Goal: Information Seeking & Learning: Learn about a topic

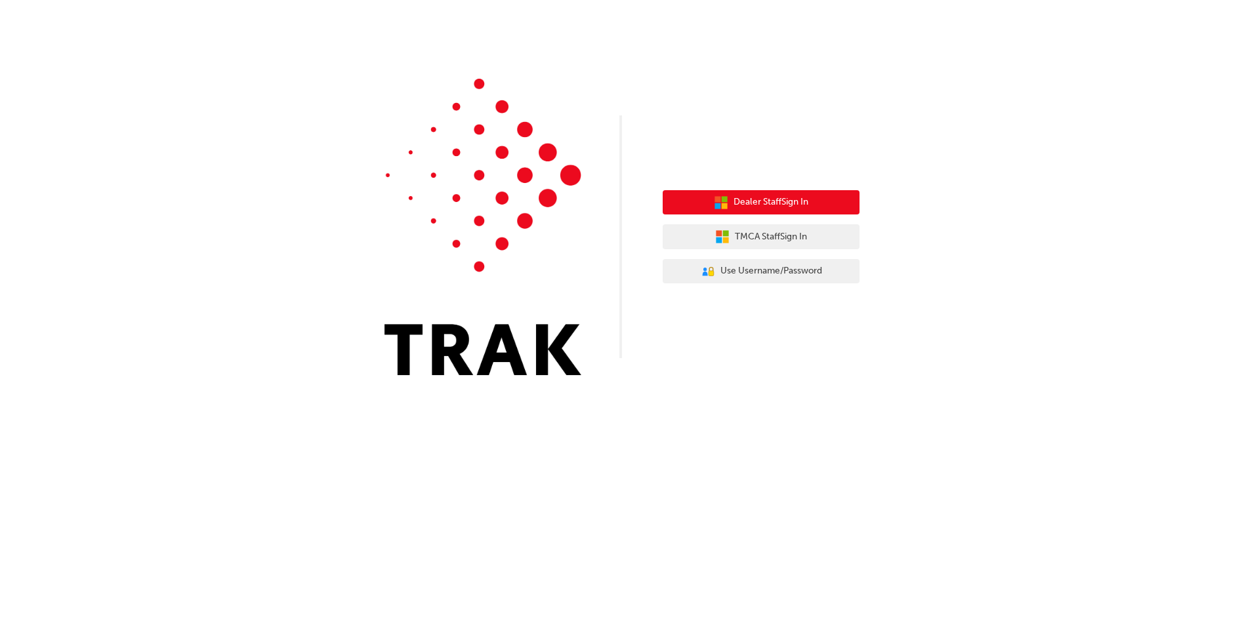
click at [736, 198] on span "Dealer Staff Sign In" at bounding box center [771, 202] width 75 height 15
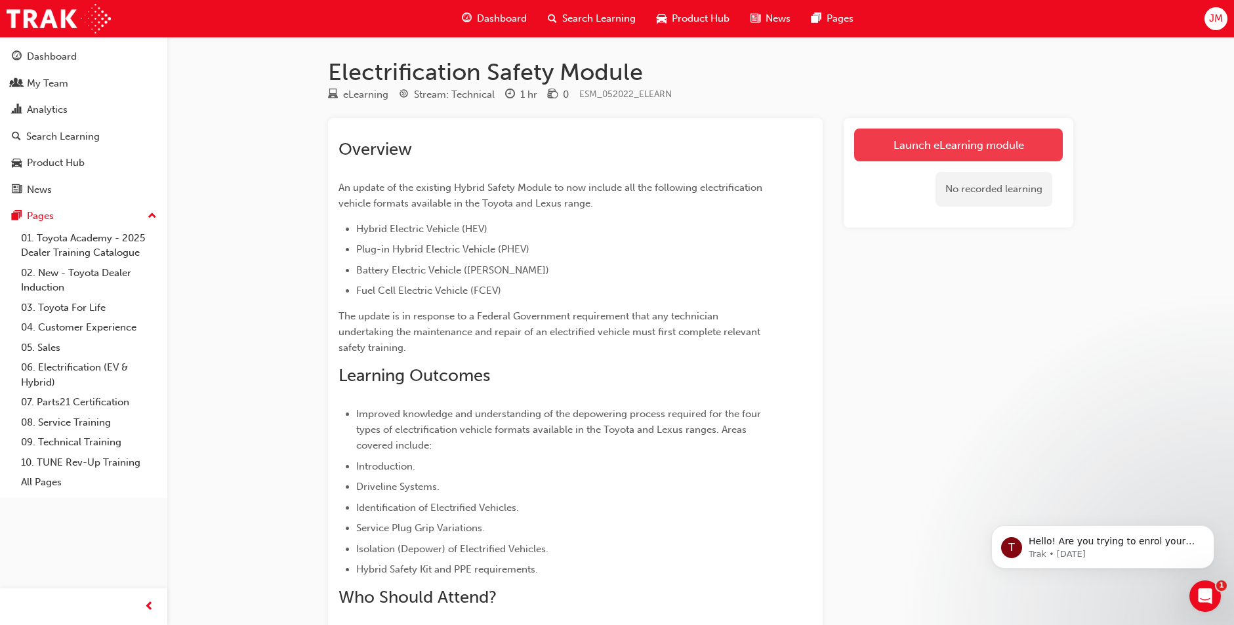
click at [902, 137] on link "Launch eLearning module" at bounding box center [959, 145] width 209 height 33
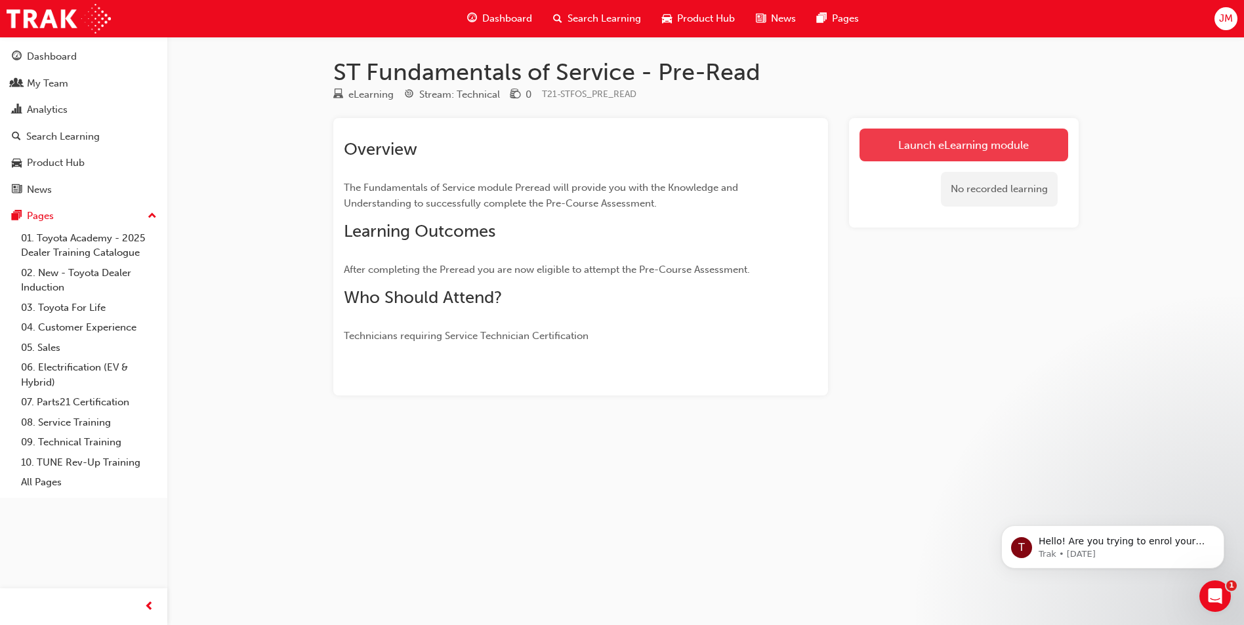
click at [904, 137] on link "Launch eLearning module" at bounding box center [964, 145] width 209 height 33
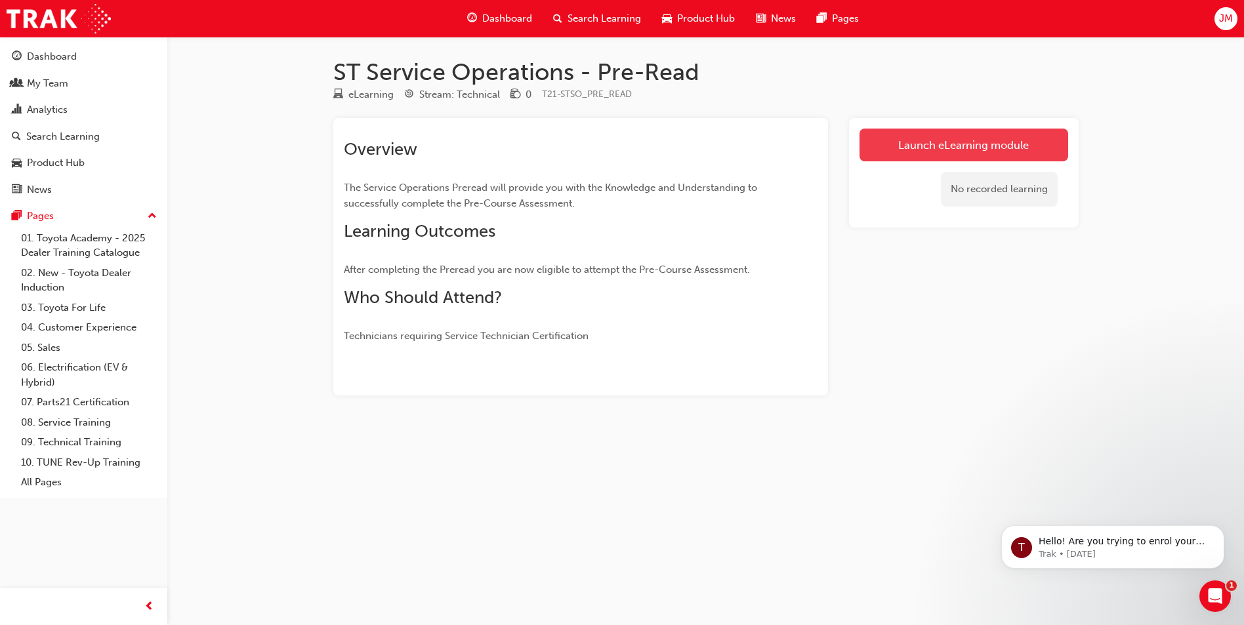
click at [961, 142] on link "Launch eLearning module" at bounding box center [964, 145] width 209 height 33
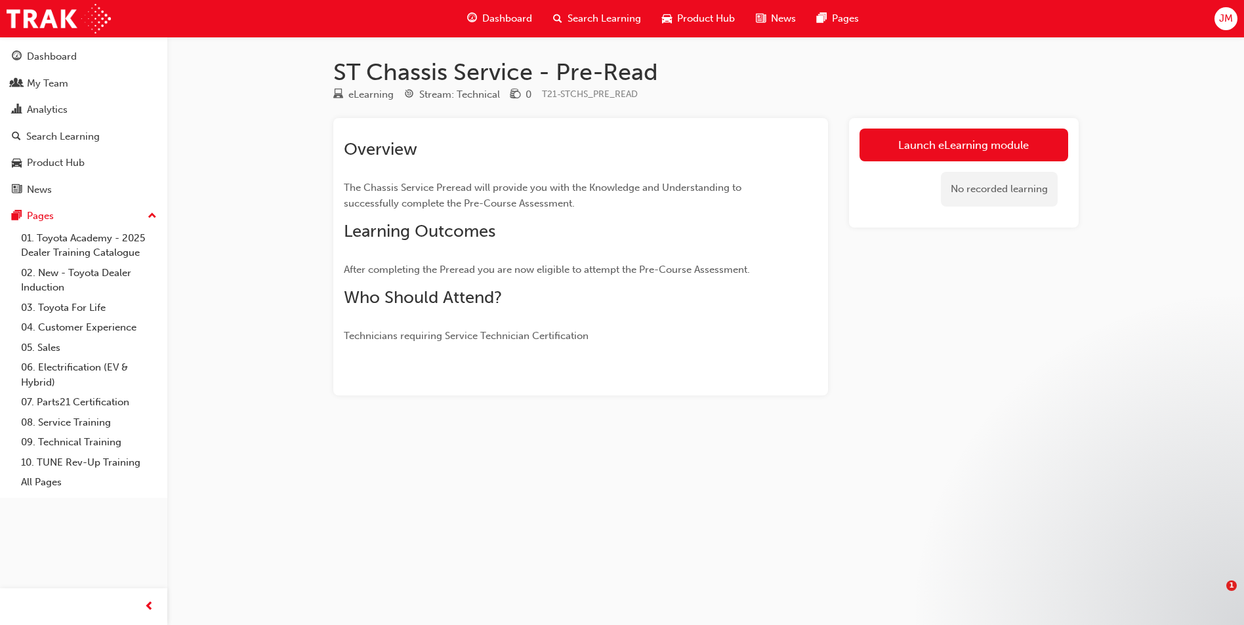
drag, startPoint x: 924, startPoint y: 133, endPoint x: 924, endPoint y: 110, distance: 23.6
click at [924, 133] on link "Launch eLearning module" at bounding box center [964, 145] width 209 height 33
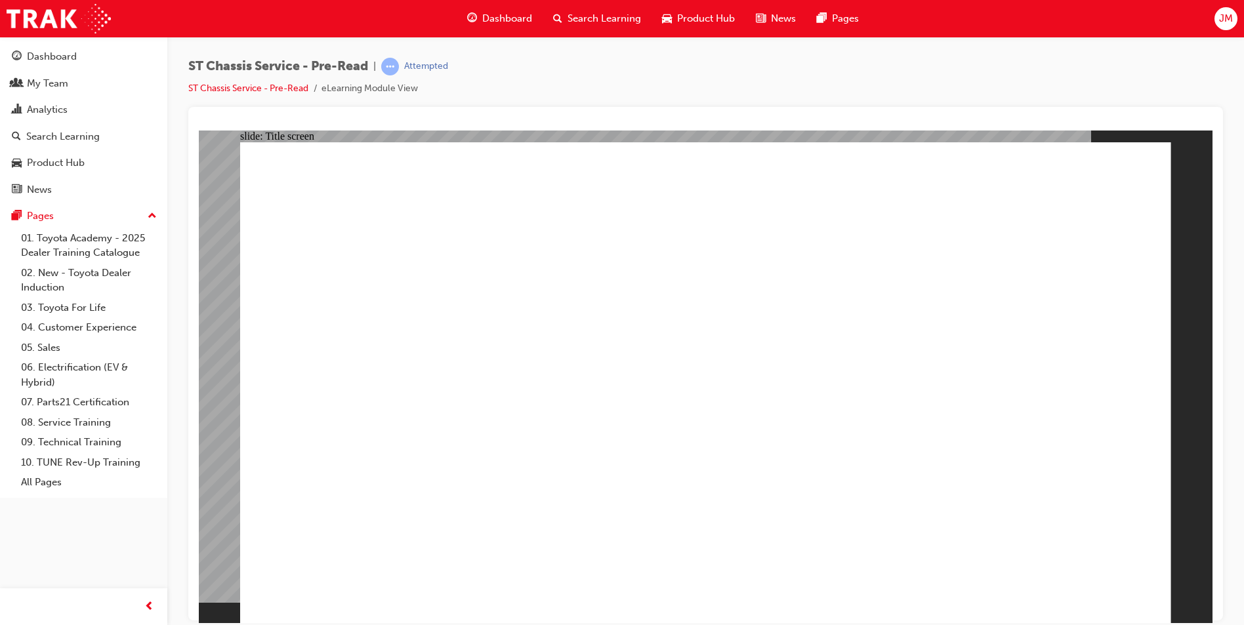
drag, startPoint x: 465, startPoint y: 475, endPoint x: 459, endPoint y: 508, distance: 33.3
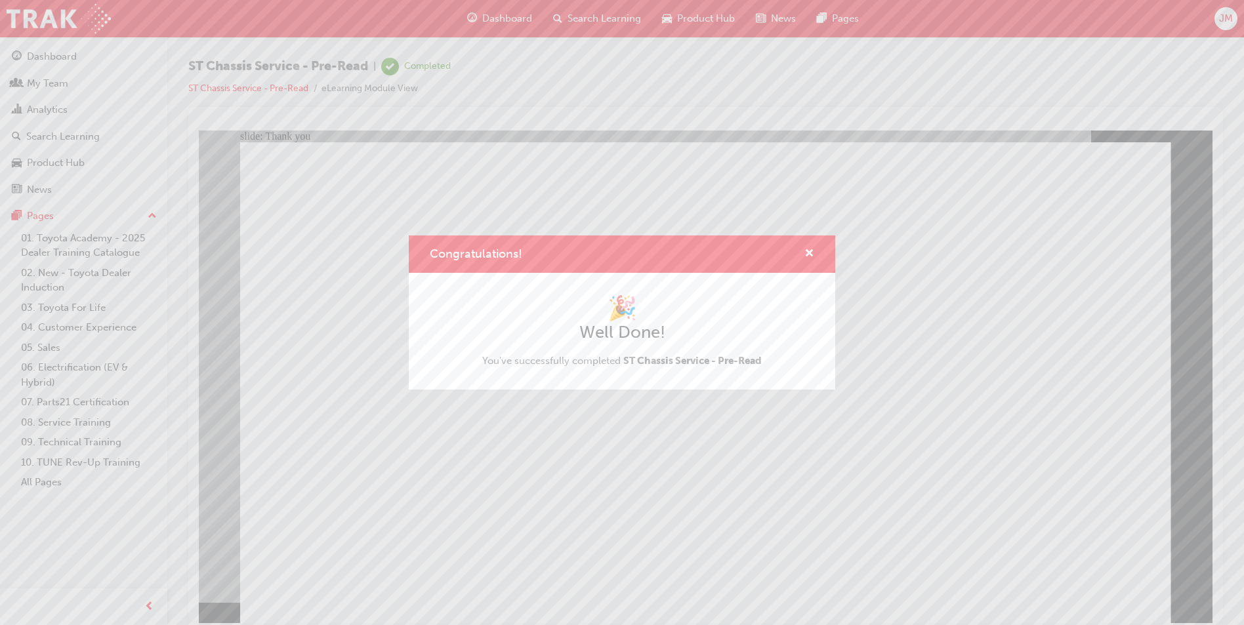
click at [484, 528] on div "Congratulations! 🎉 Well Done! You've successfully completed ST Chassis Service …" at bounding box center [622, 312] width 1244 height 625
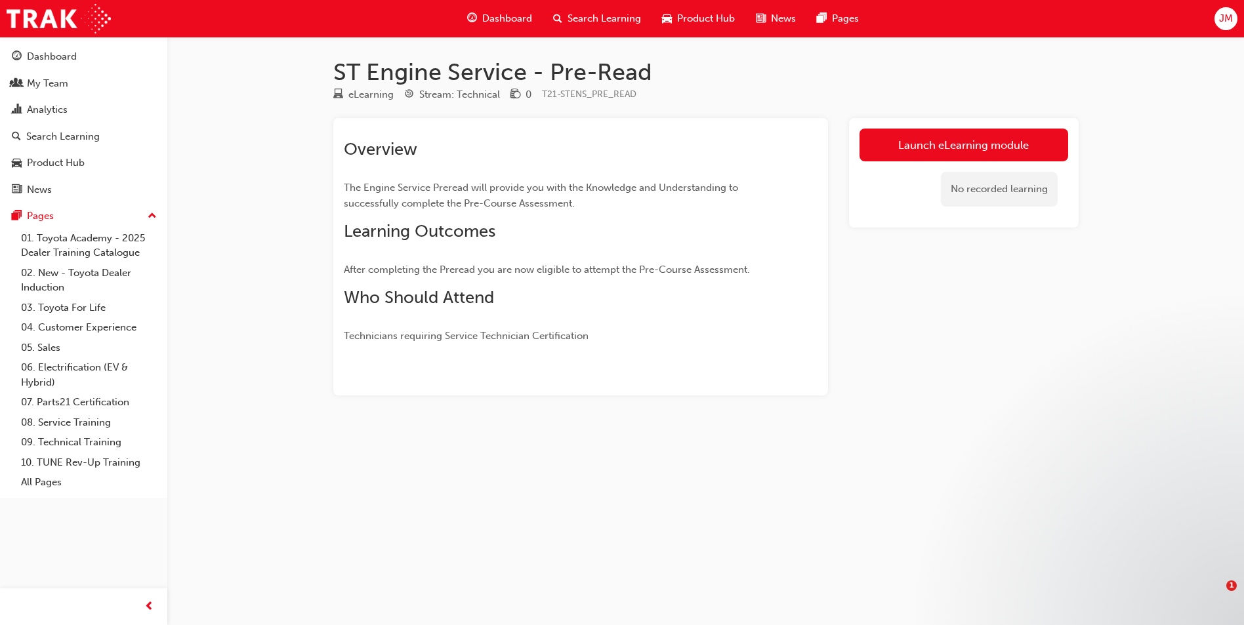
drag, startPoint x: 977, startPoint y: 150, endPoint x: 1000, endPoint y: 0, distance: 151.4
click at [977, 150] on link "Launch eLearning module" at bounding box center [964, 145] width 209 height 33
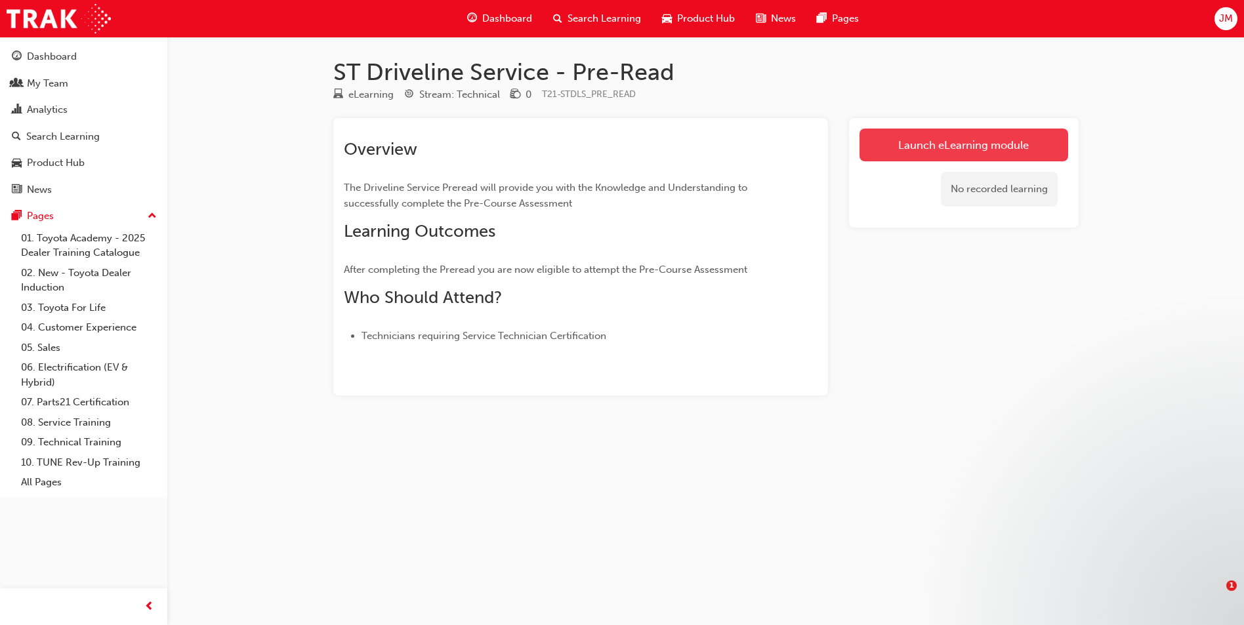
drag, startPoint x: 993, startPoint y: 147, endPoint x: 600, endPoint y: 1, distance: 419.5
click at [993, 147] on link "Launch eLearning module" at bounding box center [964, 145] width 209 height 33
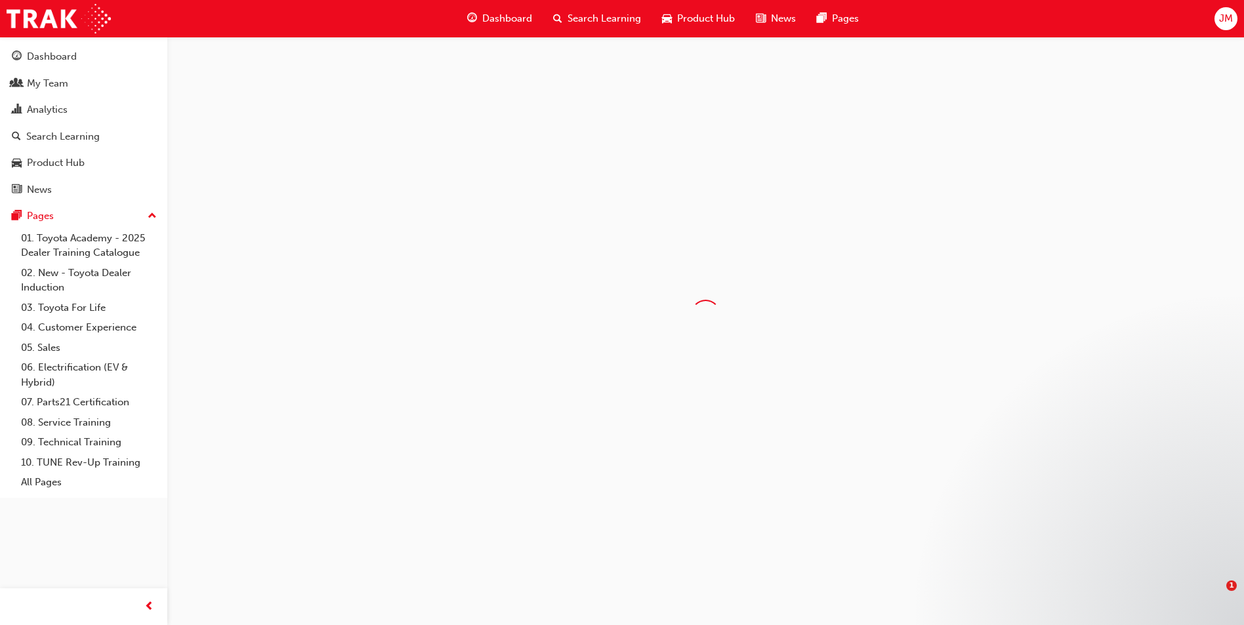
drag, startPoint x: 600, startPoint y: 1, endPoint x: 757, endPoint y: 11, distance: 157.2
click at [1001, 142] on div at bounding box center [705, 315] width 1077 height 556
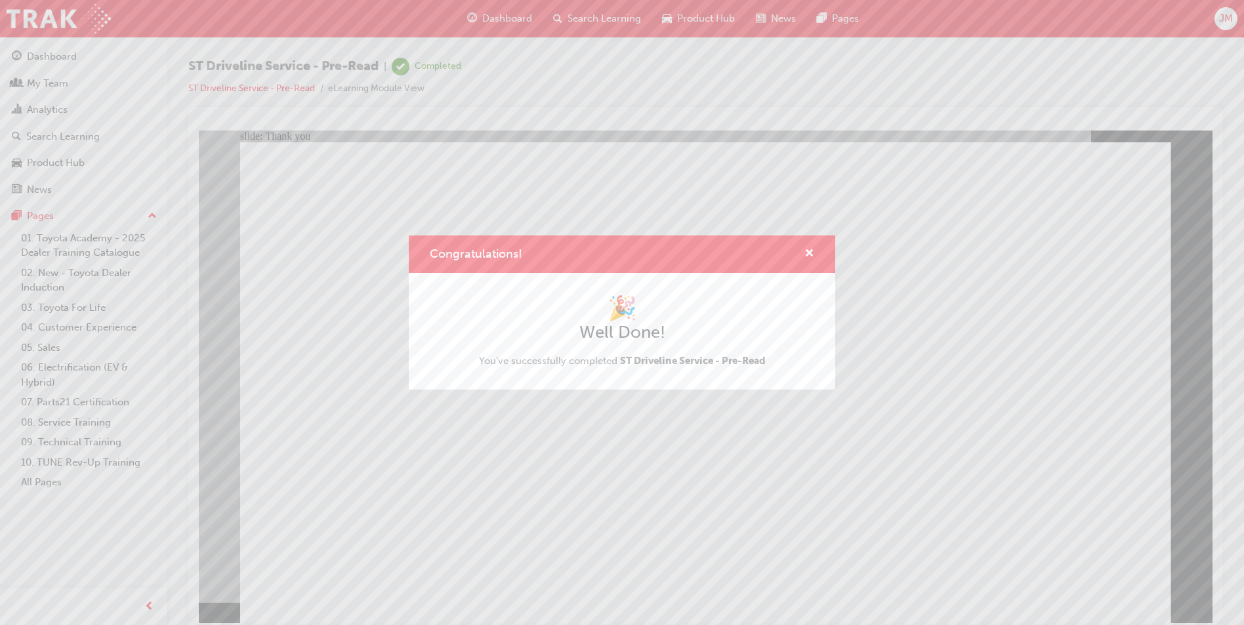
click at [504, 538] on div "Congratulations! 🎉 Well Done! You've successfully completed ST Driveline Servic…" at bounding box center [622, 312] width 1244 height 625
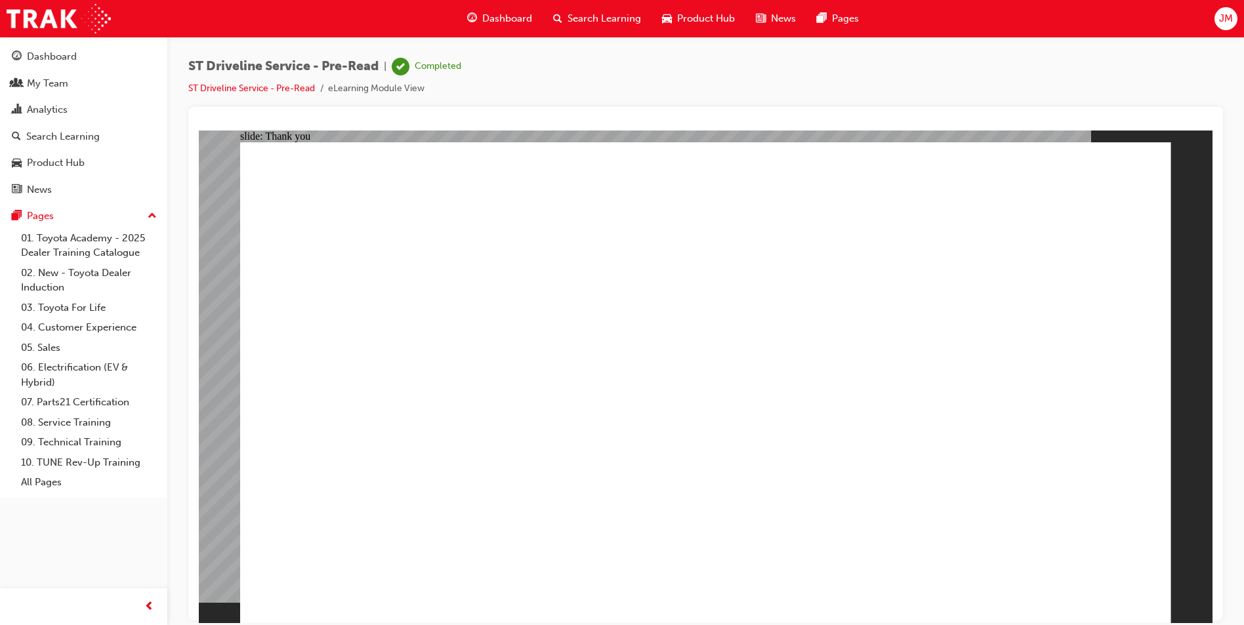
drag, startPoint x: 703, startPoint y: 668, endPoint x: 504, endPoint y: 532, distance: 241.2
drag, startPoint x: 504, startPoint y: 532, endPoint x: 771, endPoint y: 244, distance: 392.4
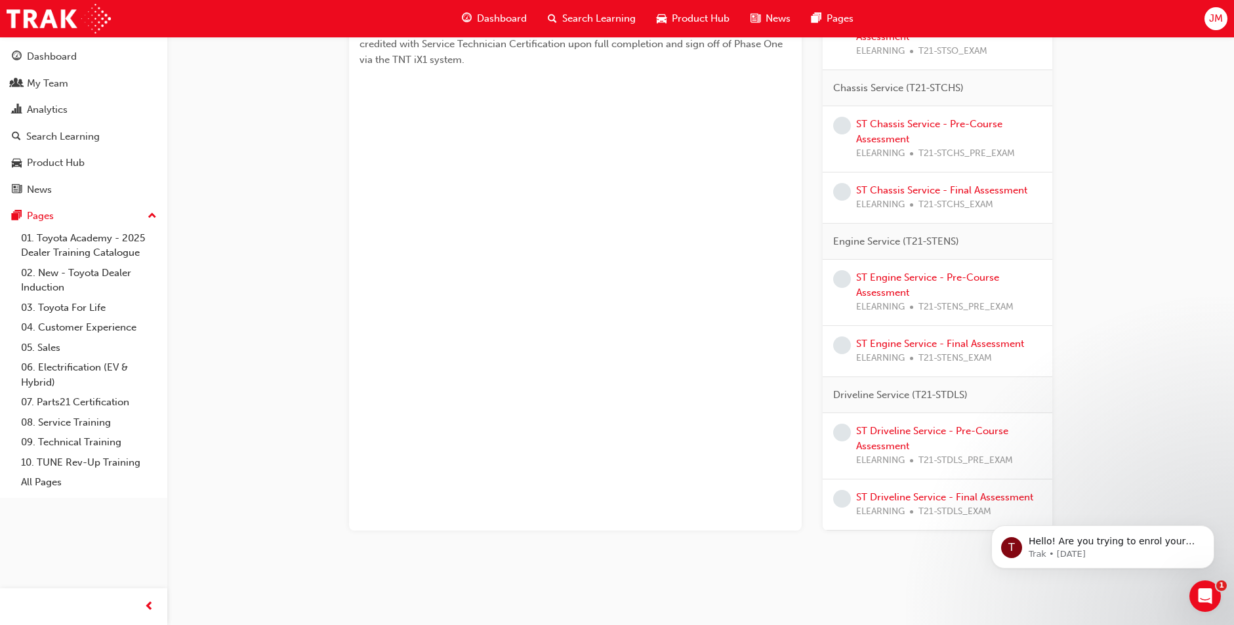
scroll to position [531, 0]
click at [1215, 20] on span "JM" at bounding box center [1217, 18] width 14 height 15
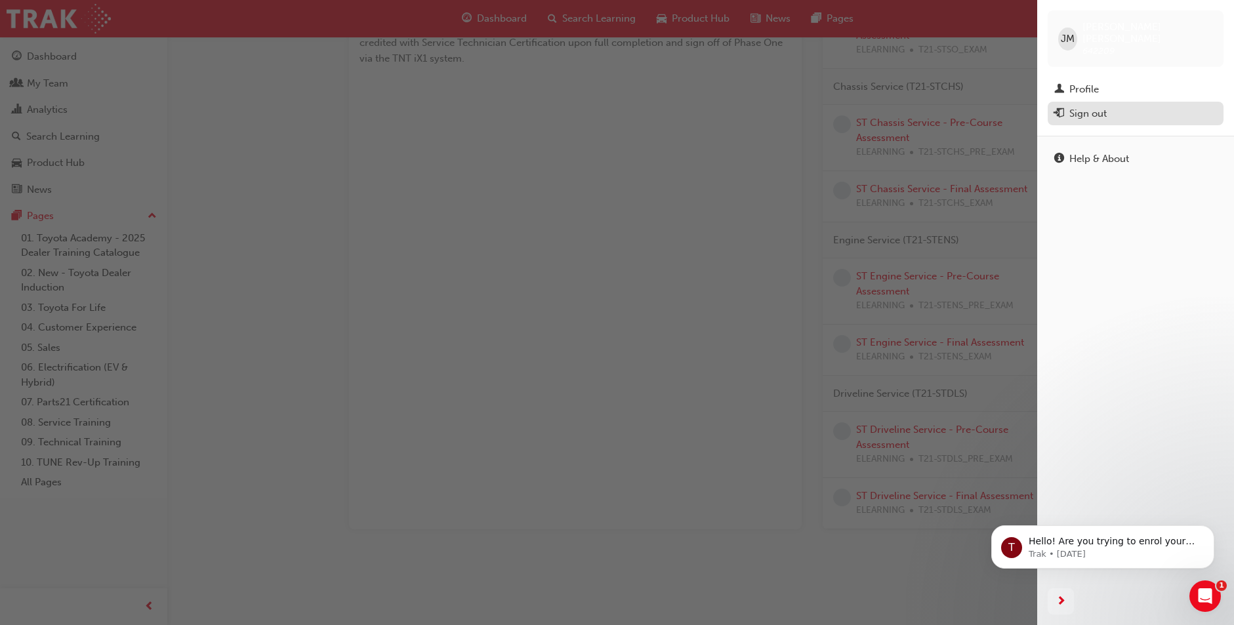
click at [1080, 106] on div "Sign out" at bounding box center [1088, 113] width 37 height 15
